Goal: Find specific page/section: Locate a particular part of the current website

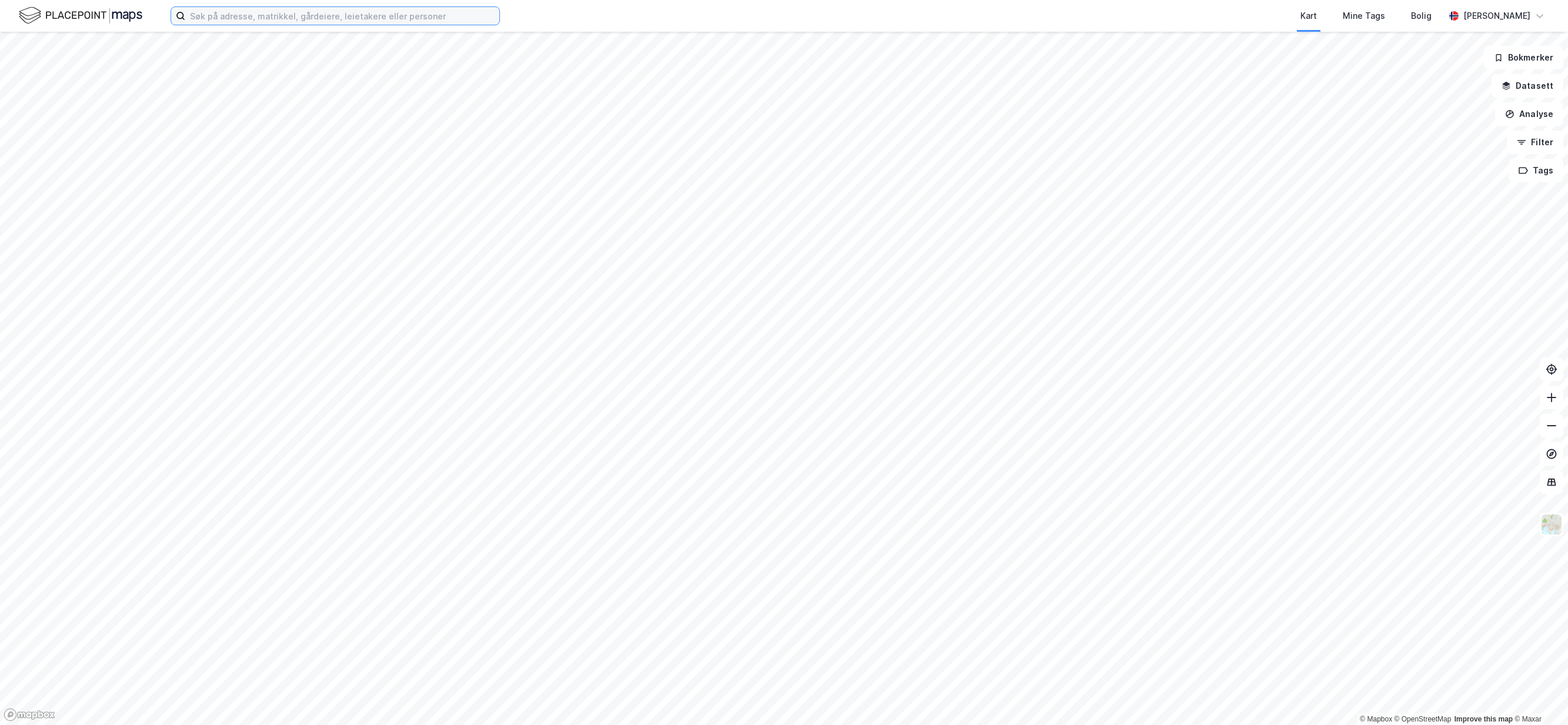
click at [377, 18] on input at bounding box center [343, 16] width 314 height 18
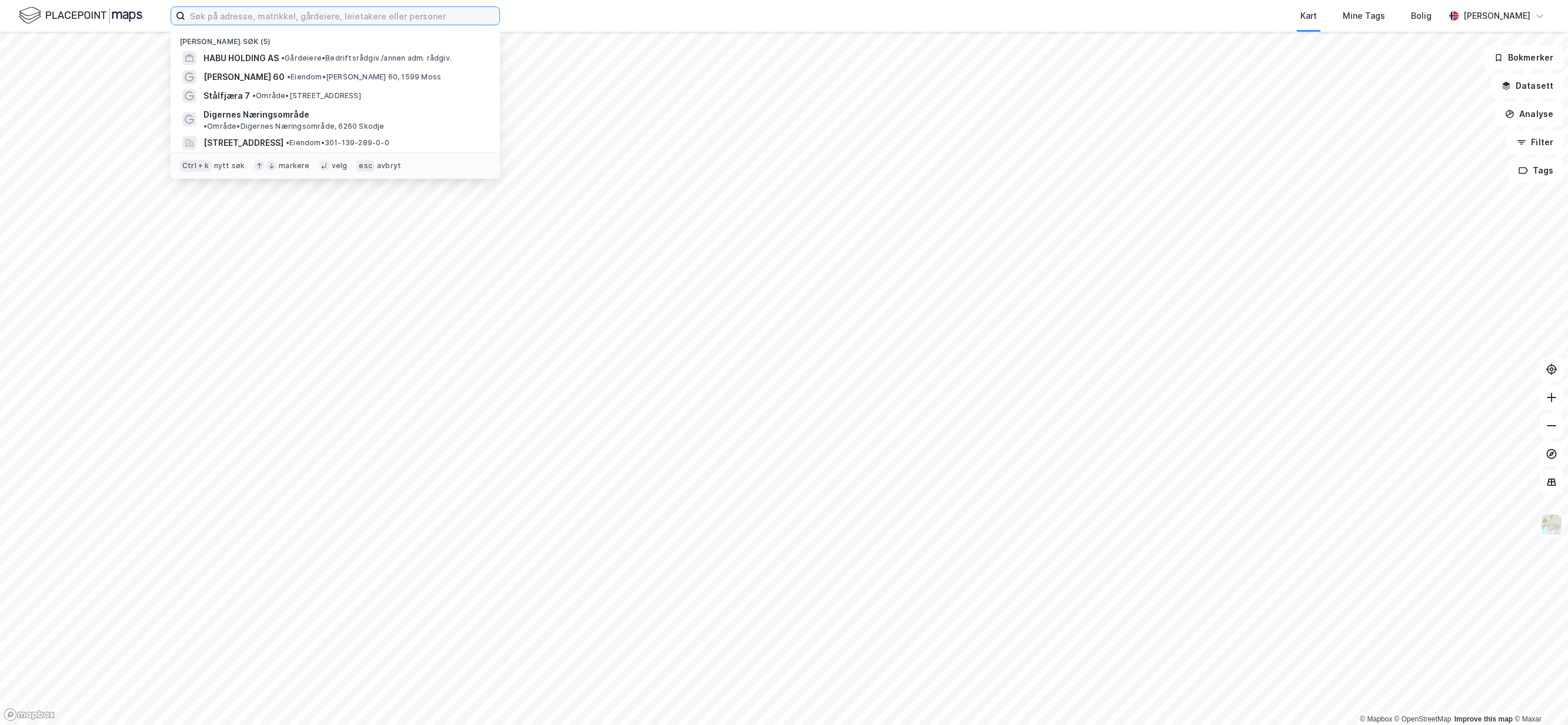
paste input "[STREET_ADDRESS]"
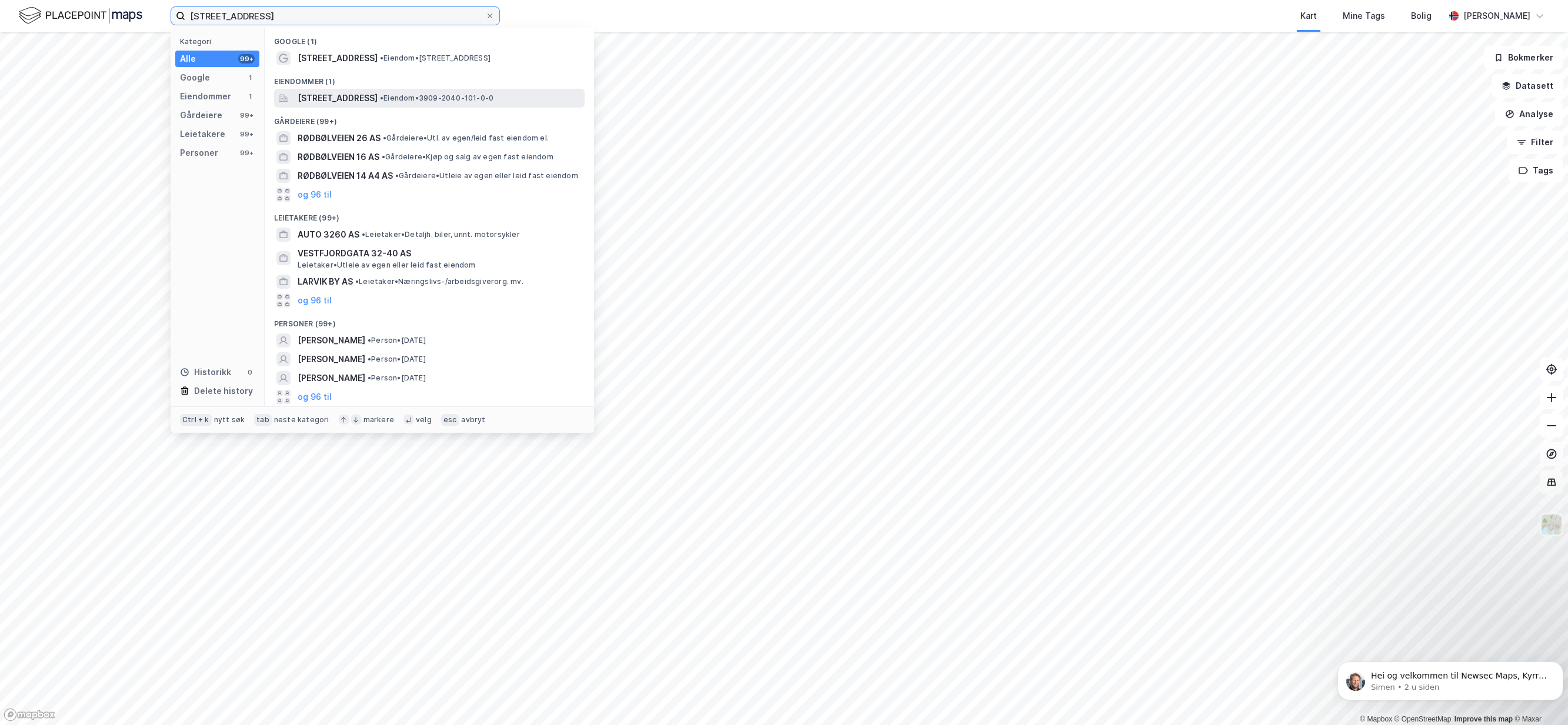
type input "[STREET_ADDRESS]"
click at [357, 98] on span "[STREET_ADDRESS]" at bounding box center [337, 98] width 80 height 14
